Goal: Unclear

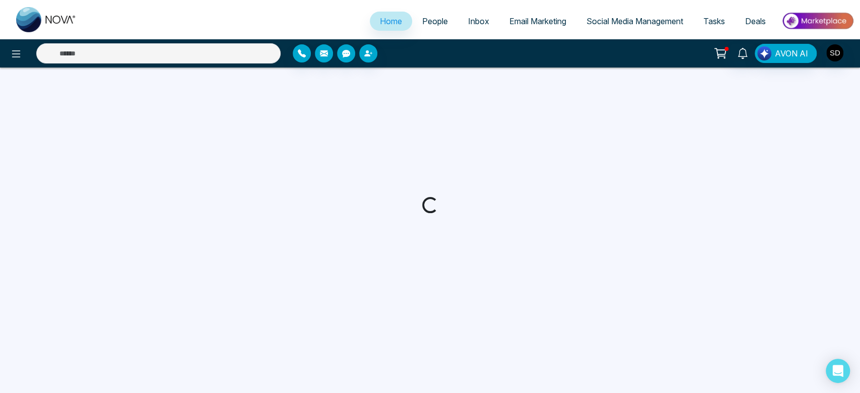
select select "*"
